Goal: Find specific page/section: Find specific page/section

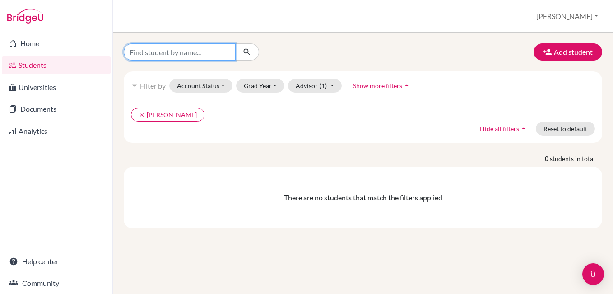
click at [144, 53] on input "Find student by name..." at bounding box center [180, 51] width 112 height 17
type input "diego"
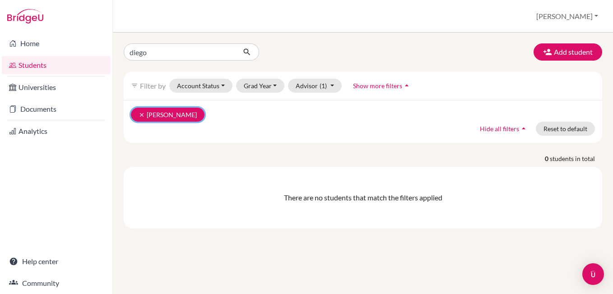
click at [142, 117] on icon "clear" at bounding box center [142, 115] width 6 height 6
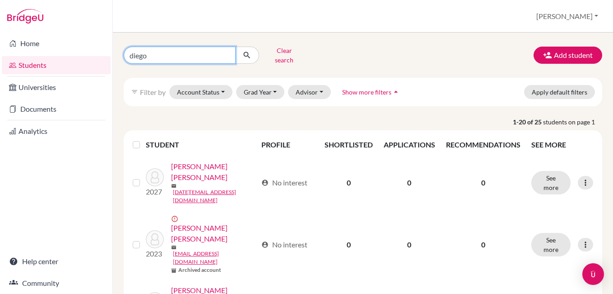
click at [147, 55] on input "diego" at bounding box center [180, 55] width 112 height 17
type input "[PERSON_NAME]"
click at [252, 50] on button "submit" at bounding box center [247, 55] width 24 height 17
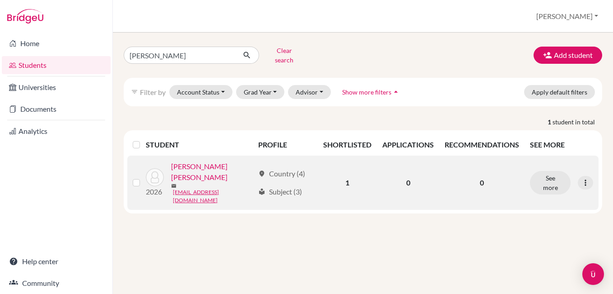
click at [194, 162] on link "[PERSON_NAME] [PERSON_NAME]" at bounding box center [212, 172] width 83 height 22
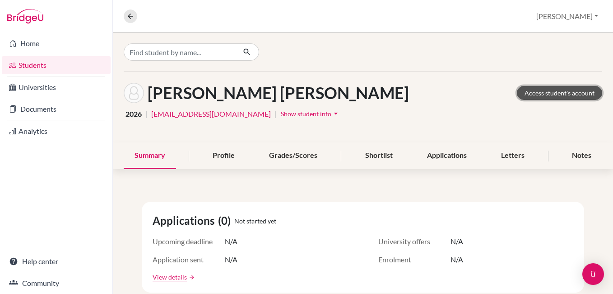
click at [529, 92] on link "Access student's account" at bounding box center [559, 93] width 85 height 14
